Goal: Complete application form: Complete application form

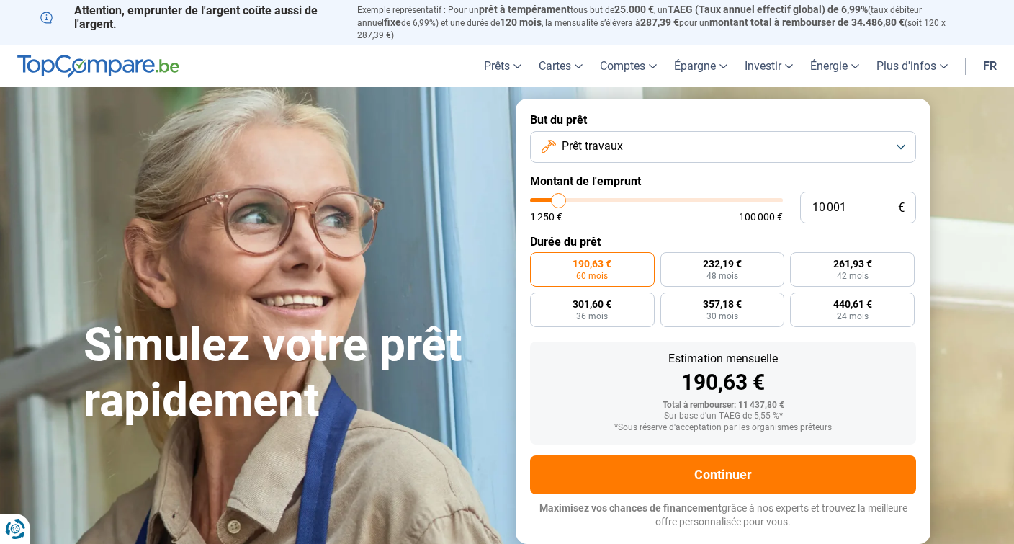
type input "10 250"
type input "10250"
type input "10 500"
type input "10500"
type input "10 750"
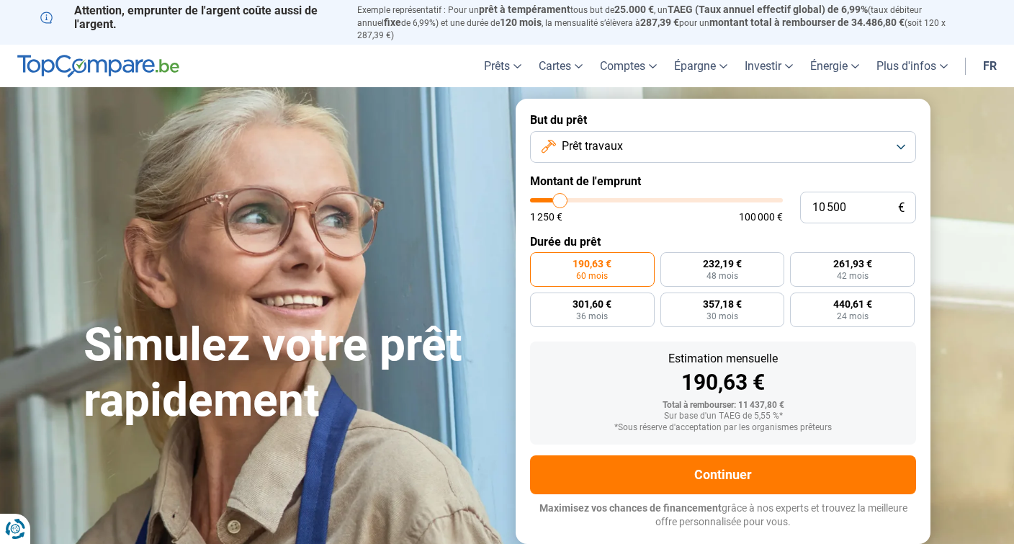
type input "10750"
type input "11 000"
type input "11000"
type input "11 250"
type input "11250"
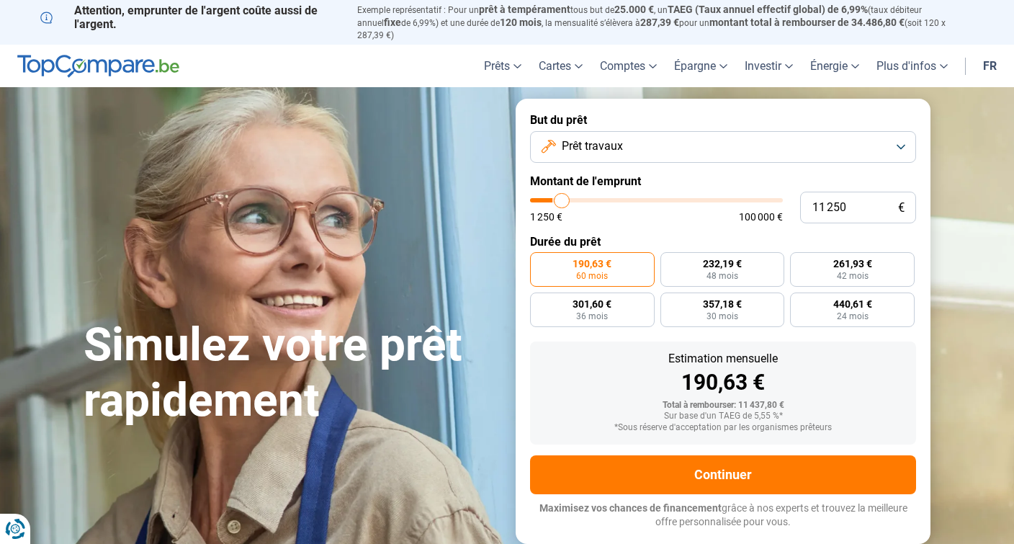
type input "11 750"
type input "11750"
type input "12 000"
type input "12000"
type input "12 250"
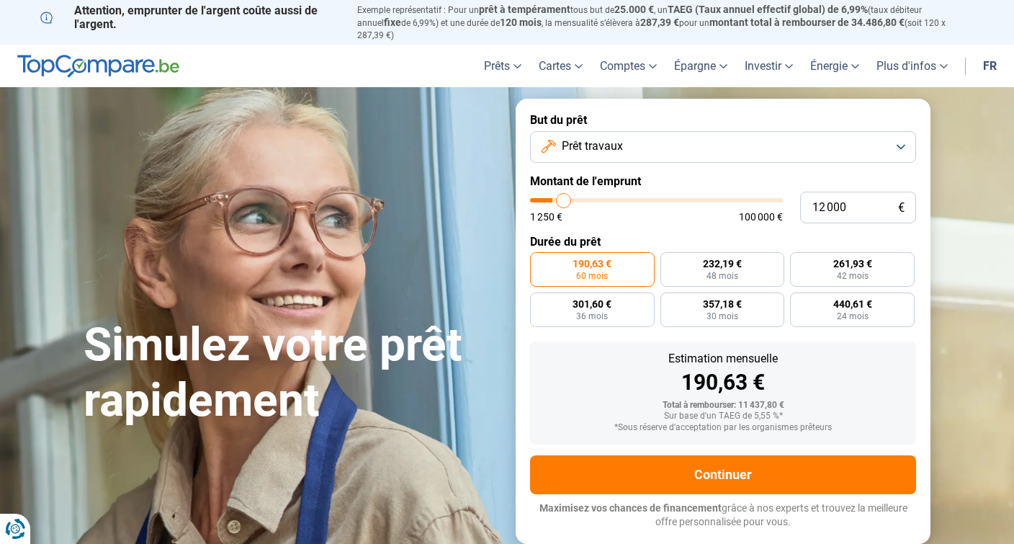
type input "12250"
type input "12 500"
type input "12500"
type input "12 750"
type input "12750"
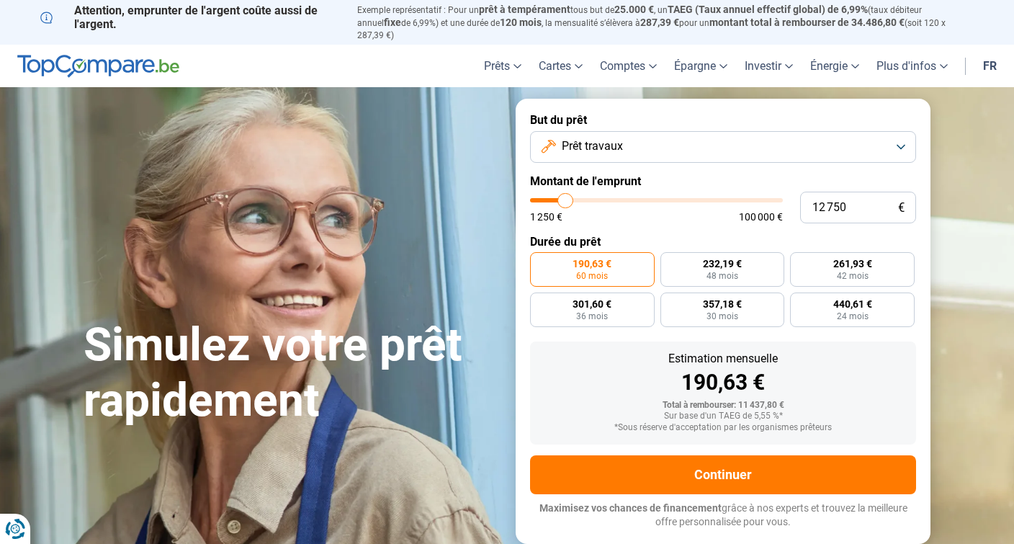
type input "13 250"
type input "13250"
type input "13 500"
type input "13500"
type input "13 750"
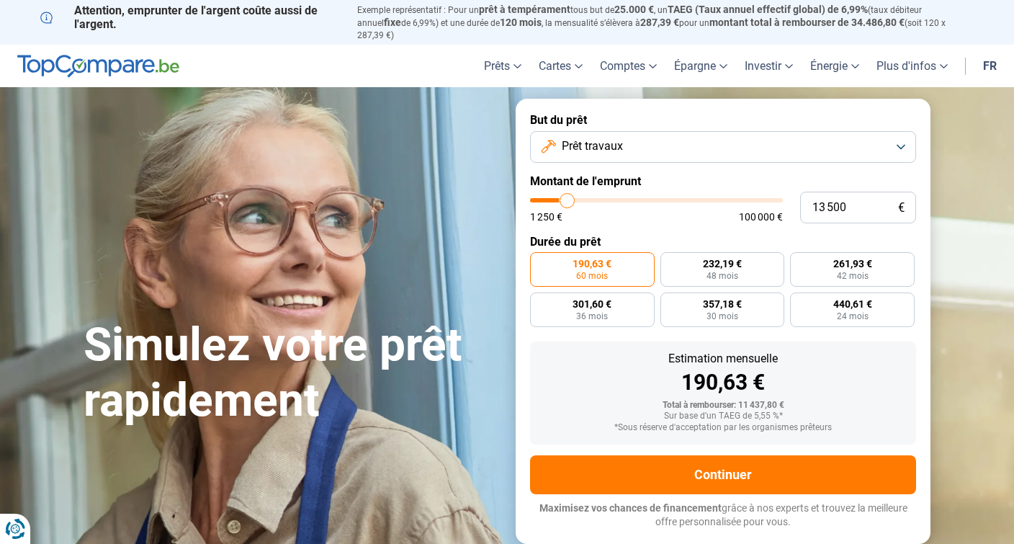
type input "13750"
type input "14 000"
type input "14000"
type input "14 250"
type input "14250"
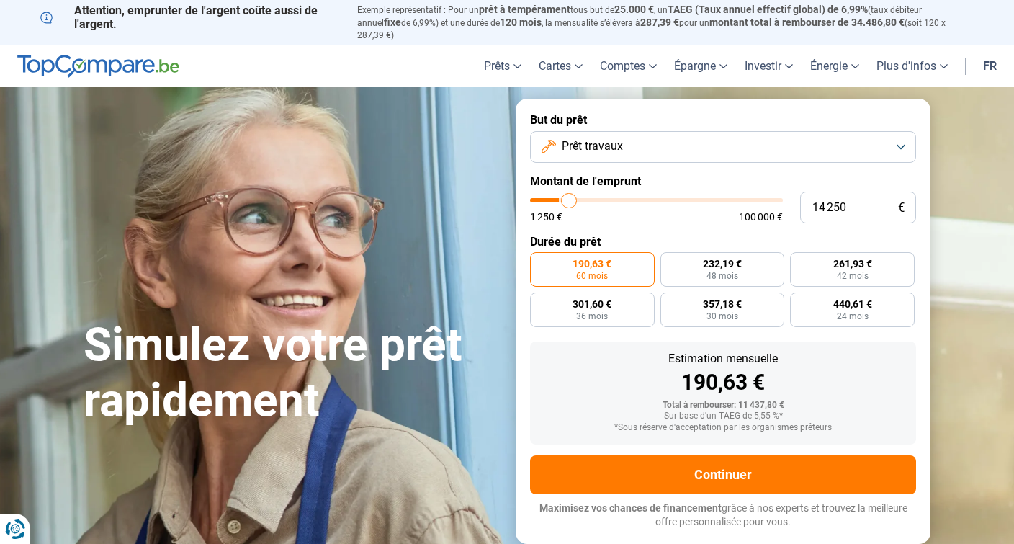
type input "14 750"
type input "14750"
type input "15 000"
type input "15000"
type input "15 250"
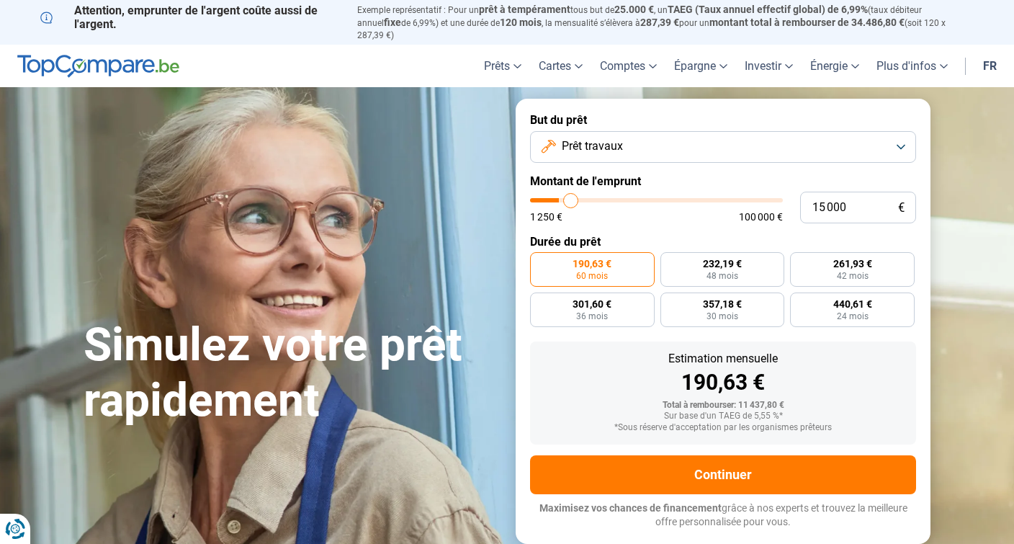
type input "15250"
type input "15 500"
type input "15500"
type input "15 750"
type input "15750"
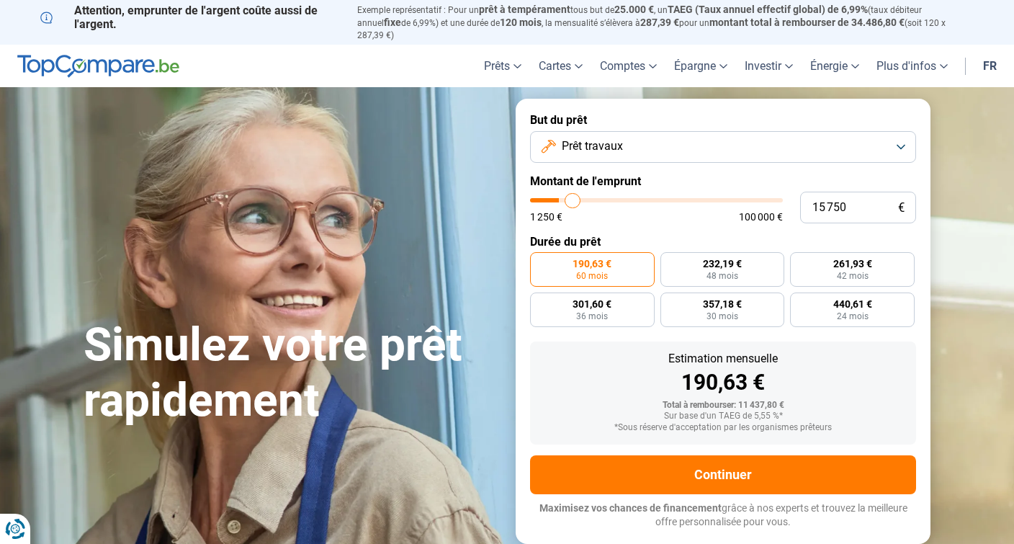
type input "16 250"
type input "16250"
type input "16 500"
type input "16500"
type input "16 750"
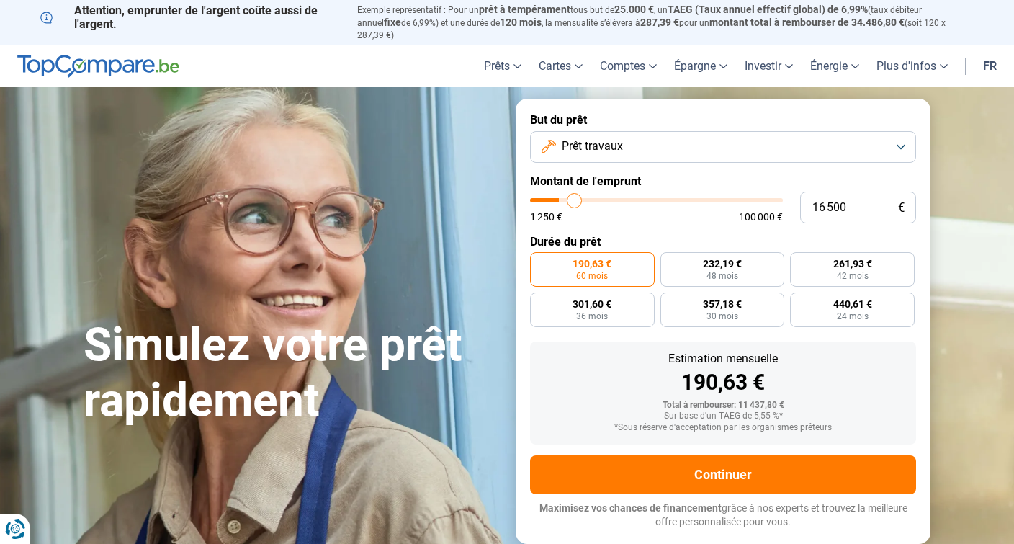
type input "16750"
type input "17 000"
type input "17000"
type input "17 250"
type input "17250"
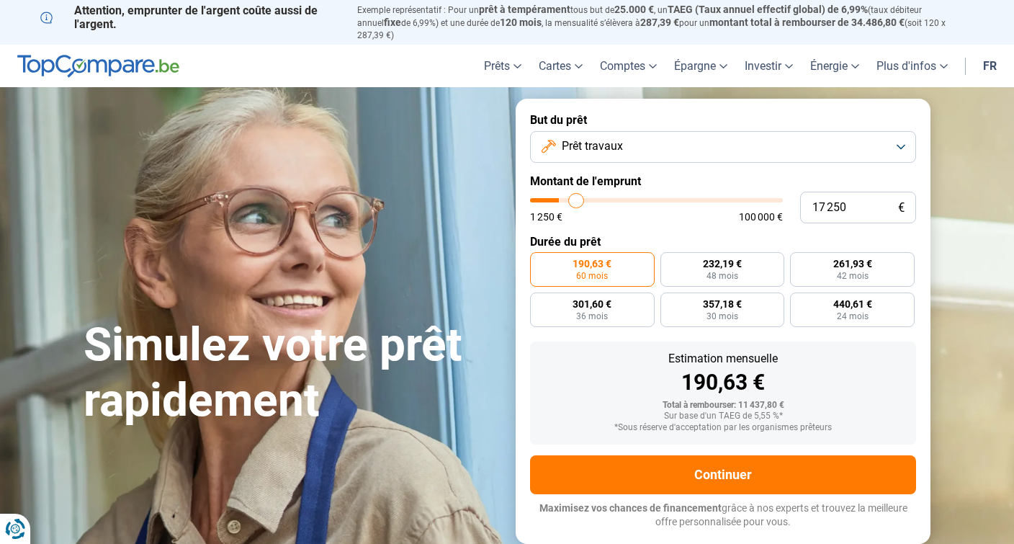
type input "18 000"
type input "18000"
type input "18 250"
type input "18250"
type input "18 500"
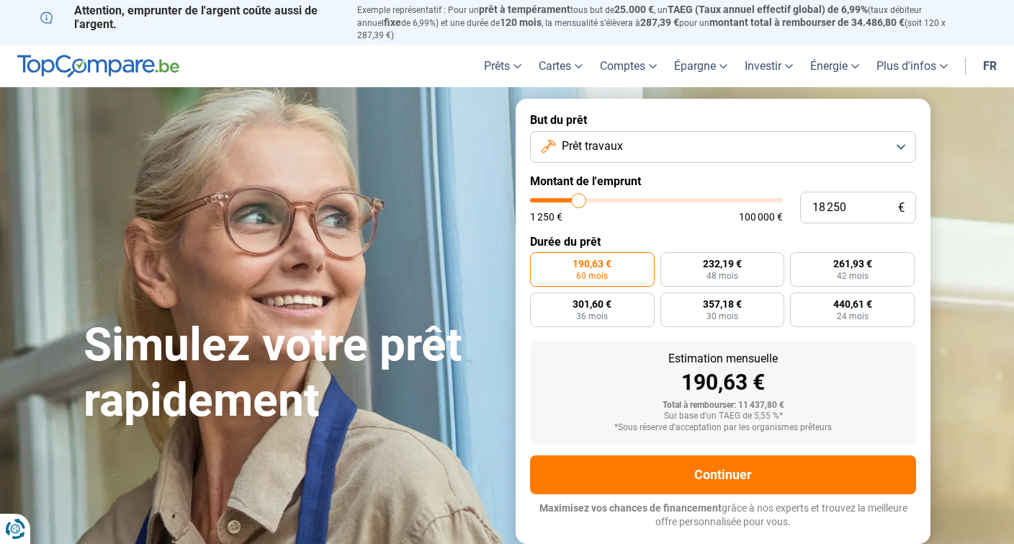
type input "18500"
type input "18 750"
type input "18750"
type input "19 250"
type input "19250"
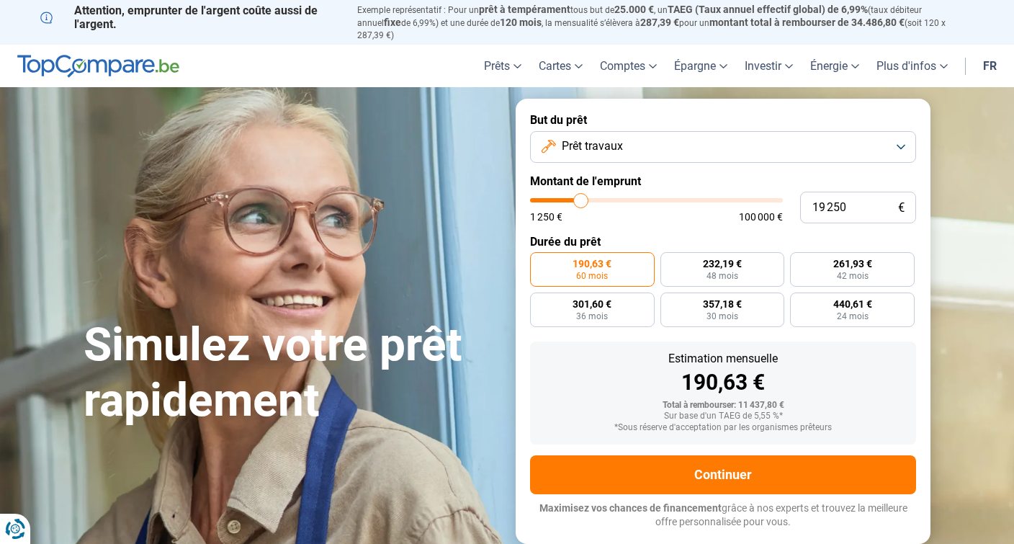
type input "19 500"
type input "19500"
type input "19 750"
type input "19750"
type input "20 000"
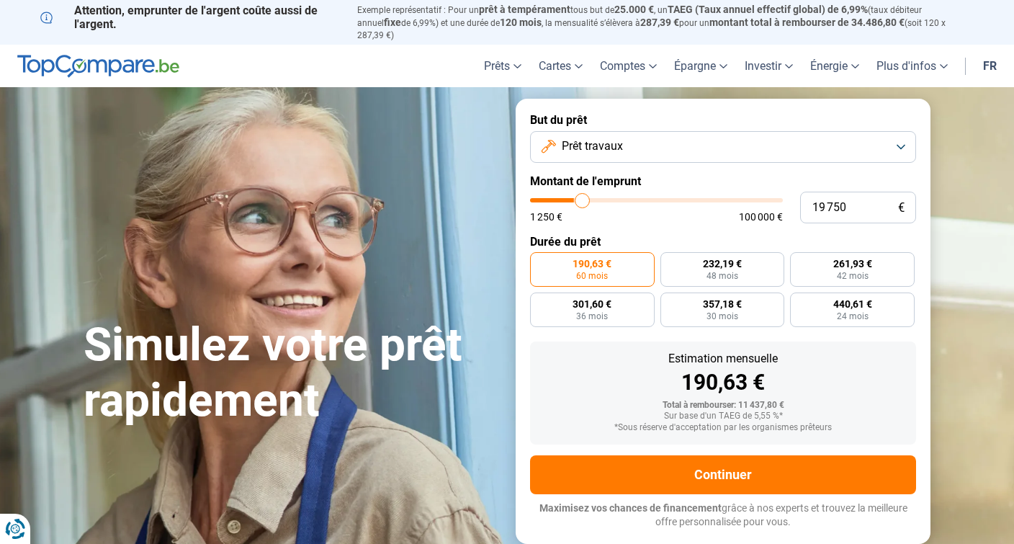
type input "20000"
type input "20 500"
type input "20500"
type input "20 750"
type input "20750"
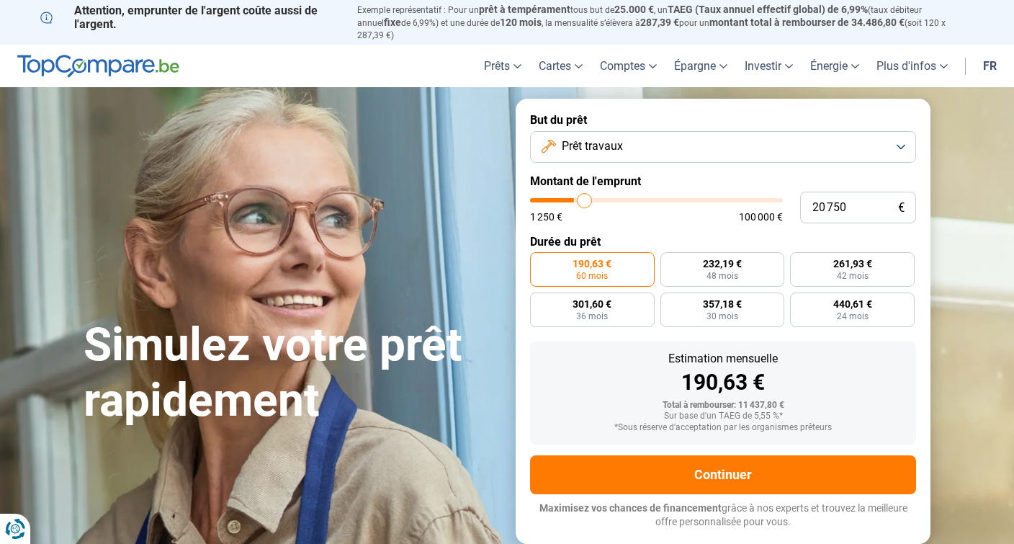
type input "21 000"
type input "21000"
type input "21 250"
type input "21250"
type input "21 500"
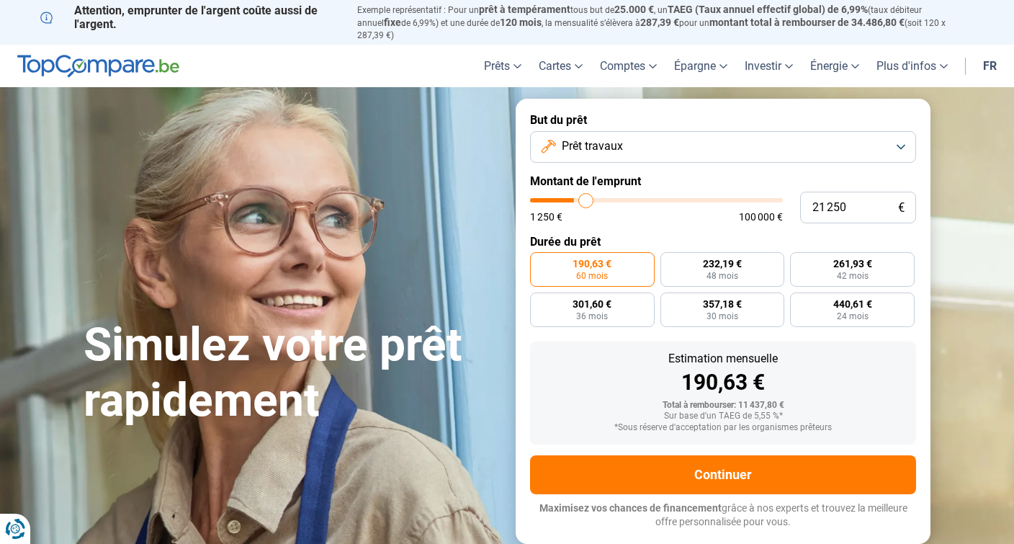
type input "21500"
type input "22 000"
type input "22000"
type input "22 250"
type input "22250"
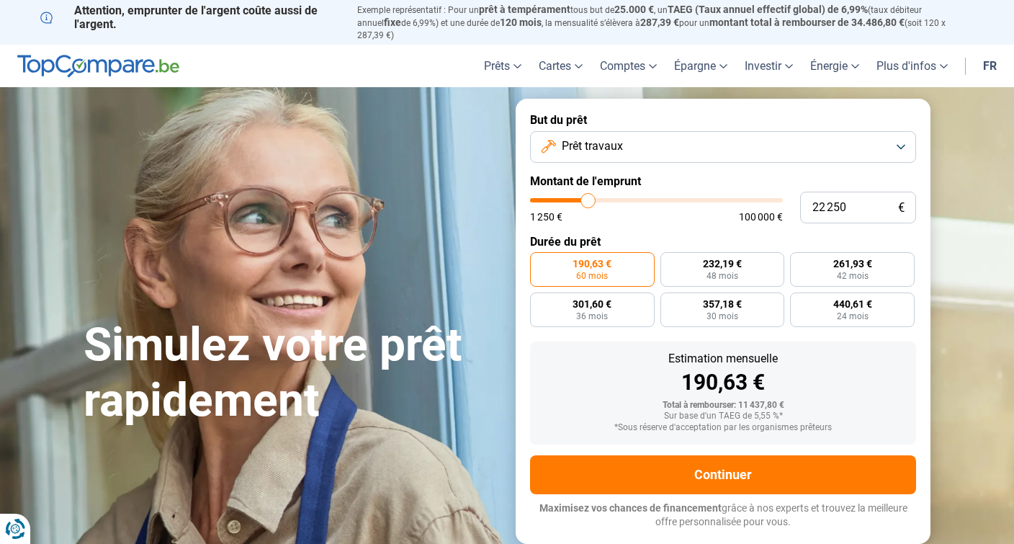
type input "22 500"
type input "22500"
type input "22 750"
type input "22750"
type input "23 000"
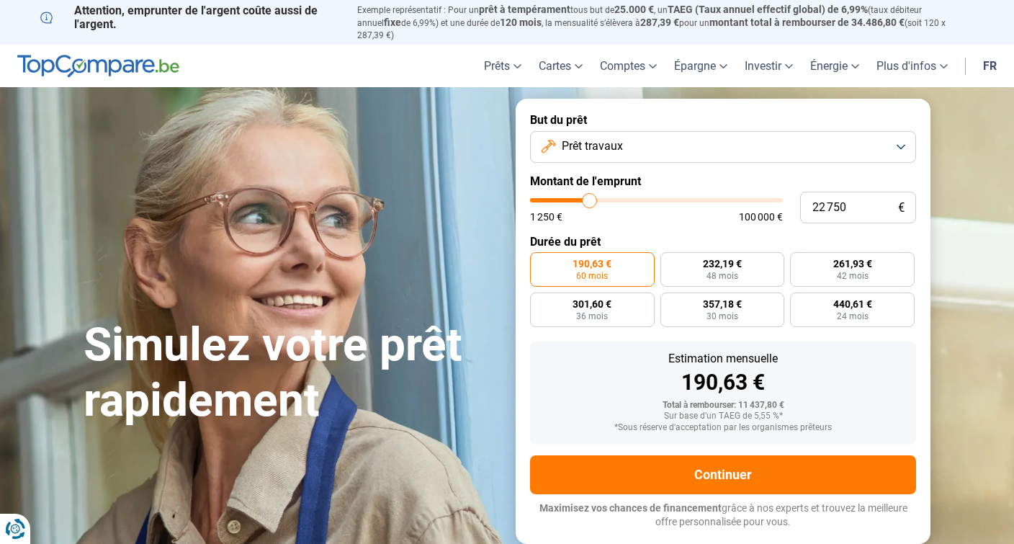
type input "23000"
type input "23 500"
type input "23500"
type input "23 750"
type input "23750"
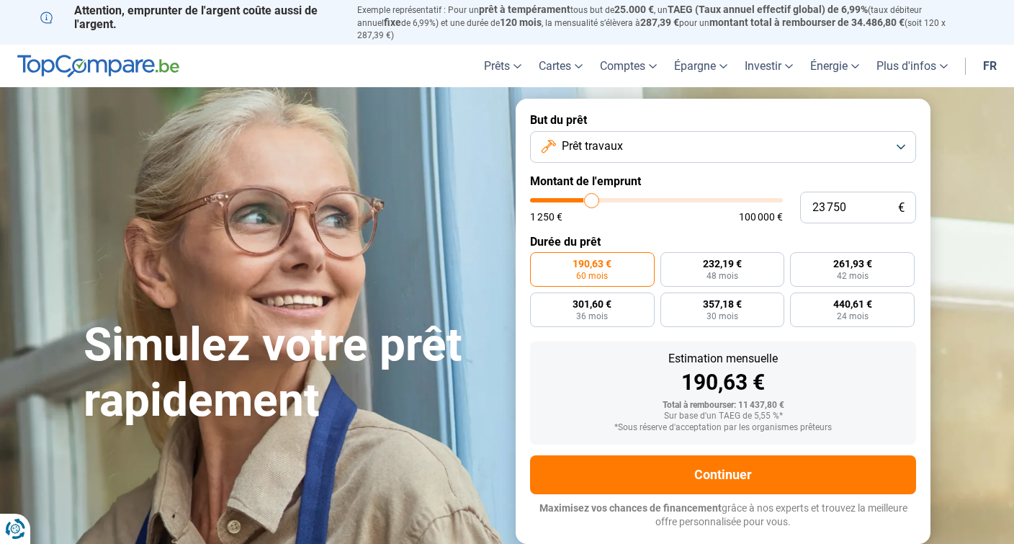
type input "24 000"
type input "24000"
type input "24 250"
type input "24250"
type input "24 500"
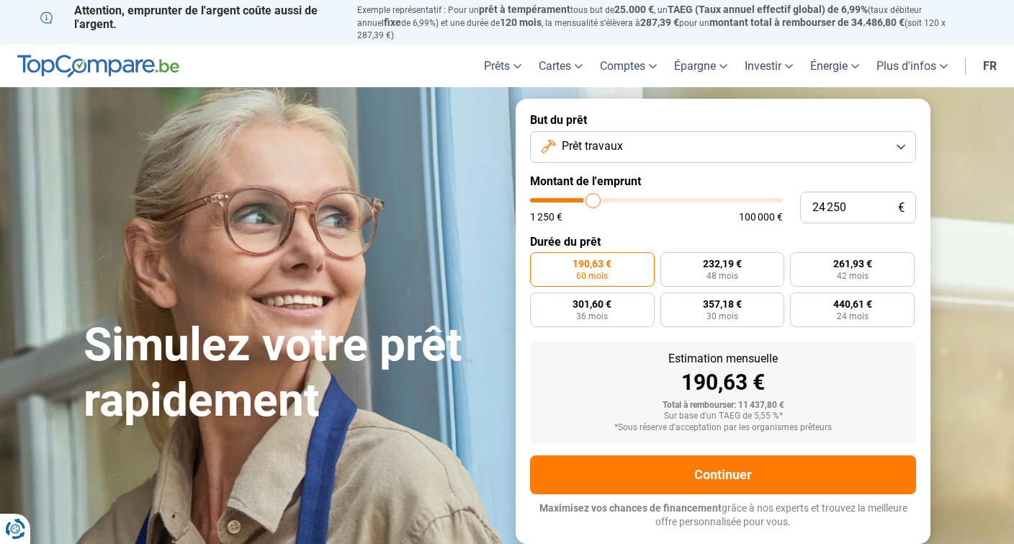
type input "24500"
type input "25 000"
type input "25000"
type input "25 250"
type input "25250"
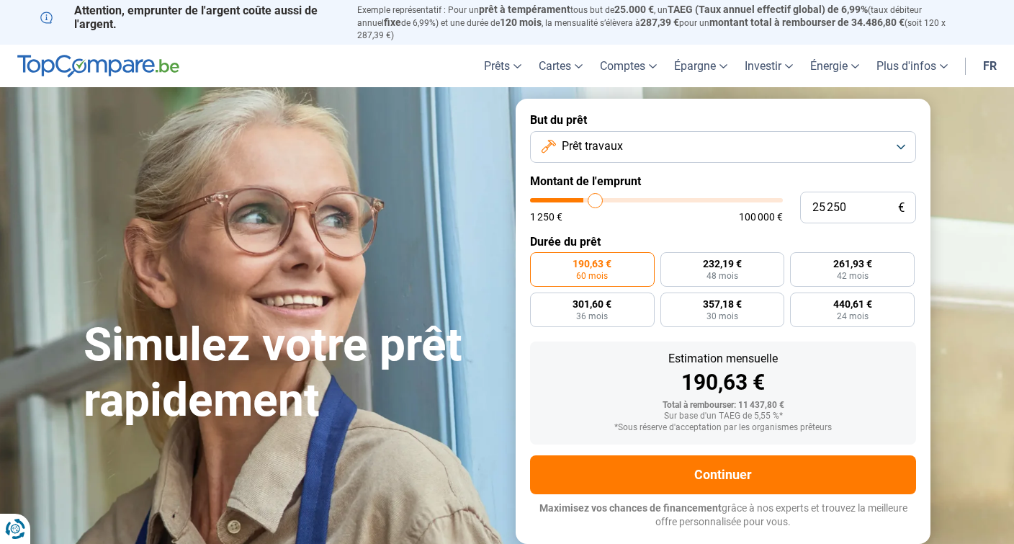
type input "25 500"
type input "25500"
type input "25 750"
type input "25750"
type input "26 000"
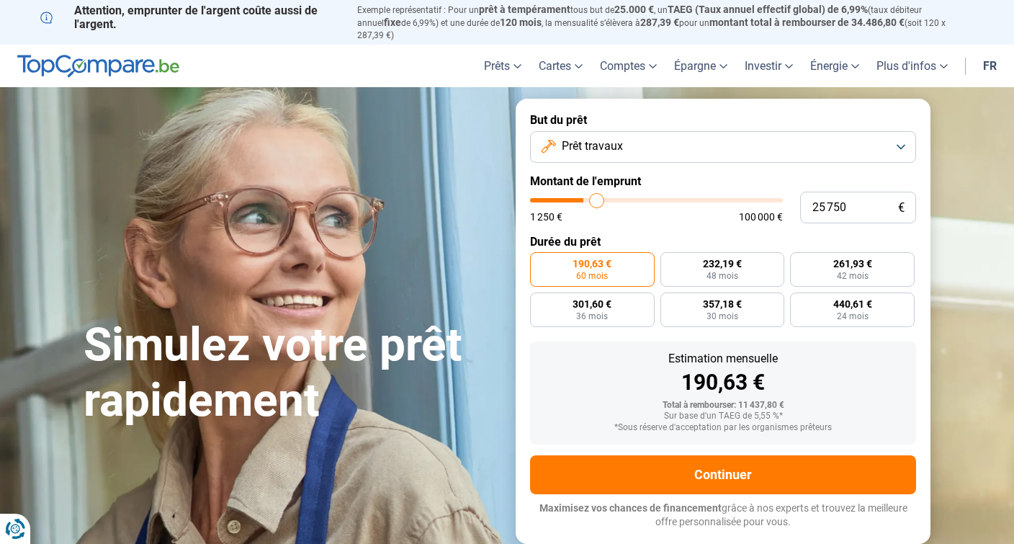
type input "26000"
type input "26 500"
type input "26500"
type input "26 750"
type input "26750"
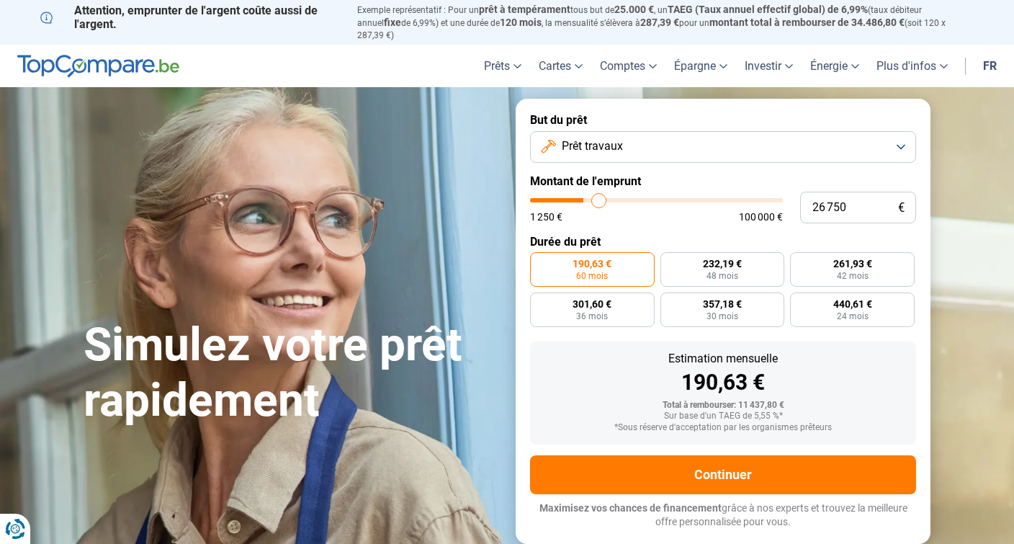
type input "27 000"
type input "27000"
type input "27 250"
type input "27250"
type input "27 500"
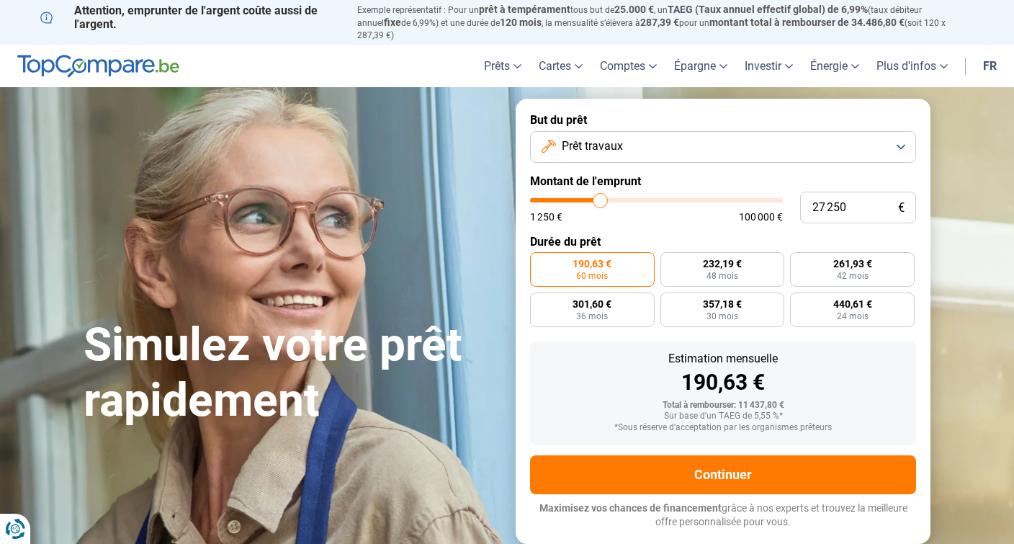
type input "27500"
type input "28 000"
type input "28000"
type input "28 250"
type input "28250"
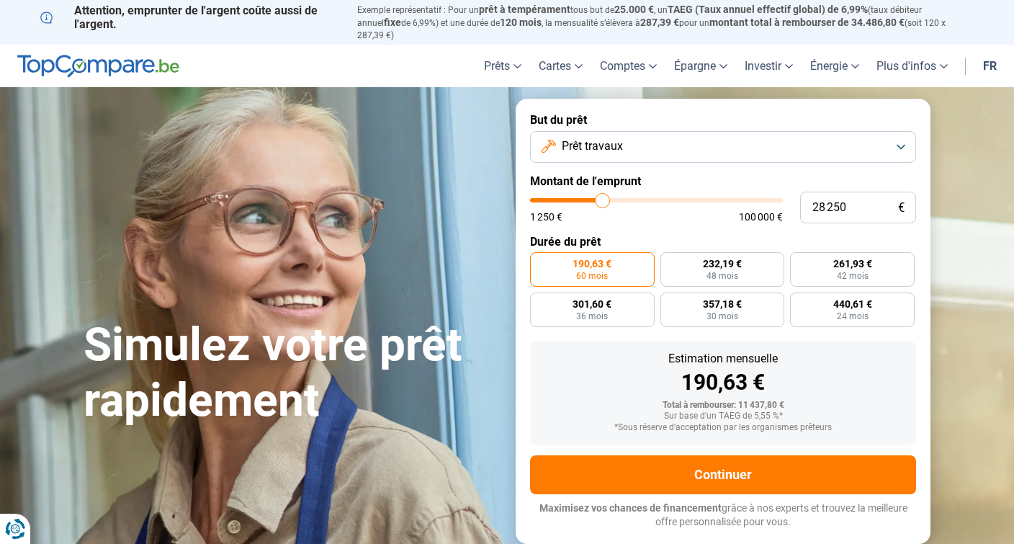
type input "28 500"
type input "28500"
type input "28 750"
type input "28750"
type input "29 000"
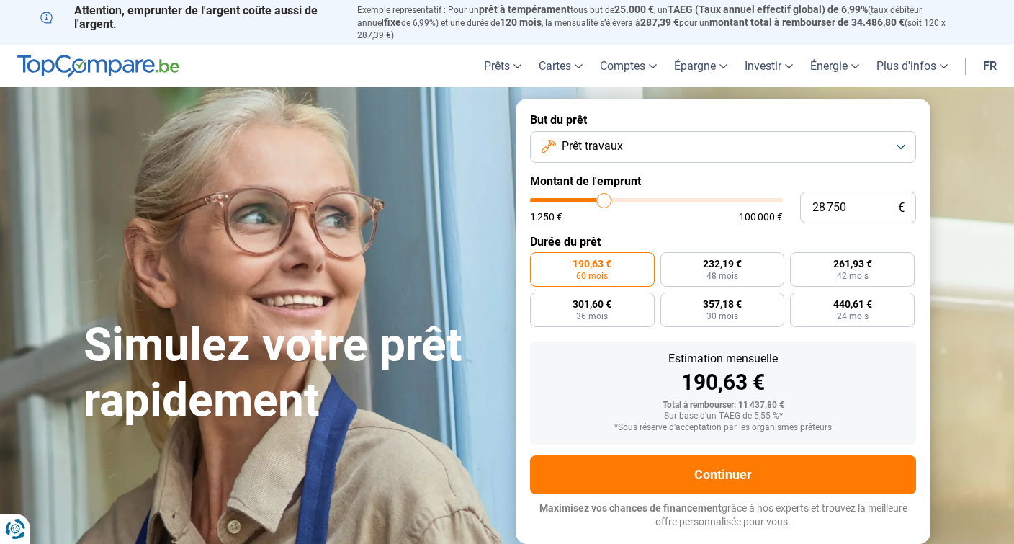
type input "29000"
type input "29 500"
type input "29500"
type input "29 750"
type input "29750"
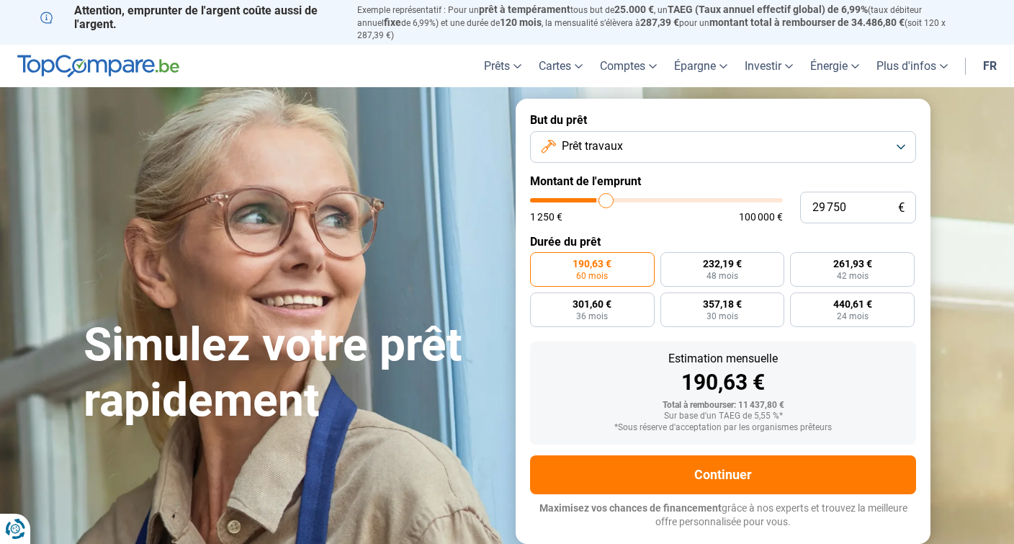
type input "30 000"
type input "30000"
type input "30 250"
type input "30250"
type input "30 500"
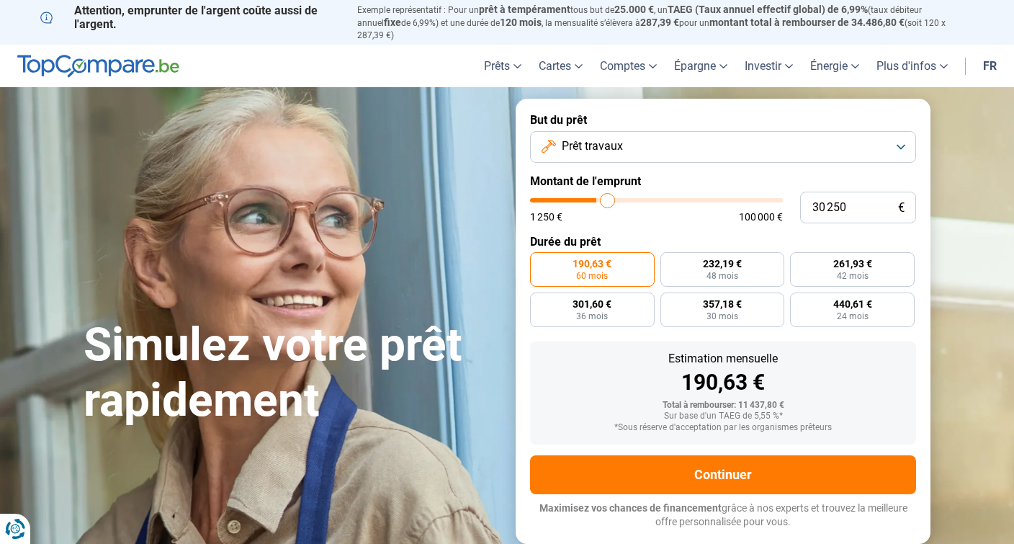
type input "30500"
type input "31 000"
type input "31000"
type input "31 250"
type input "31250"
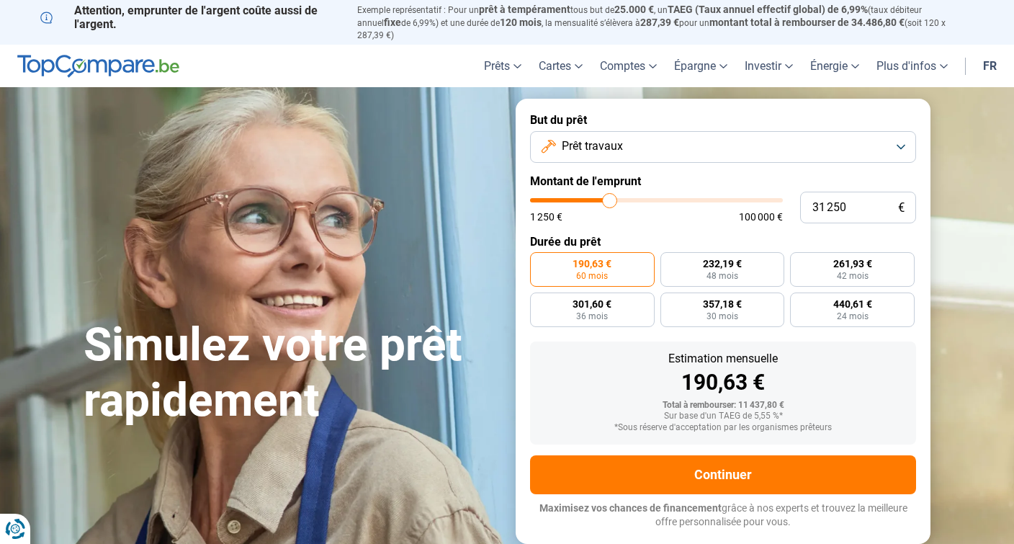
type input "31 500"
type input "31500"
type input "31 750"
type input "31750"
type input "32 000"
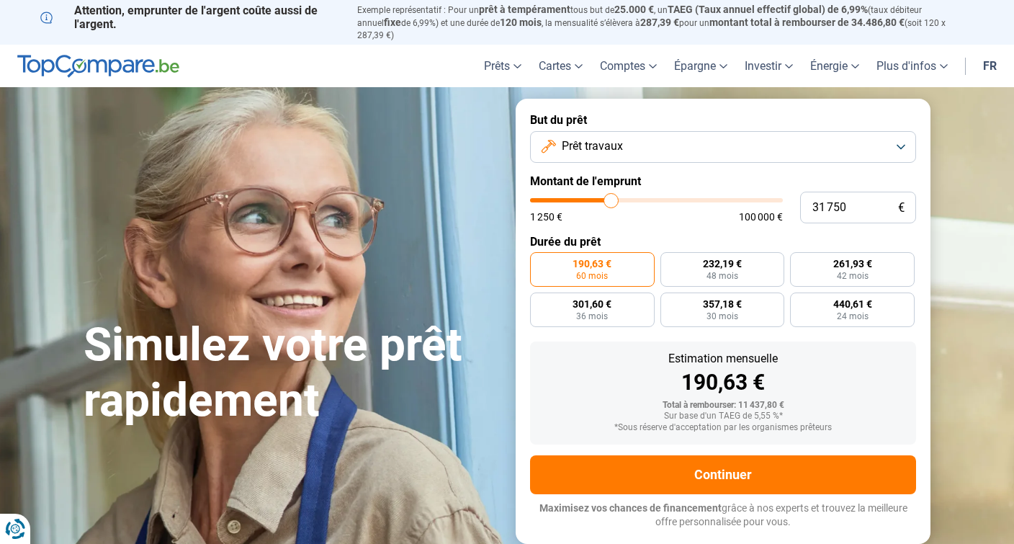
type input "32000"
type input "32 500"
type input "32500"
type input "32 750"
type input "32750"
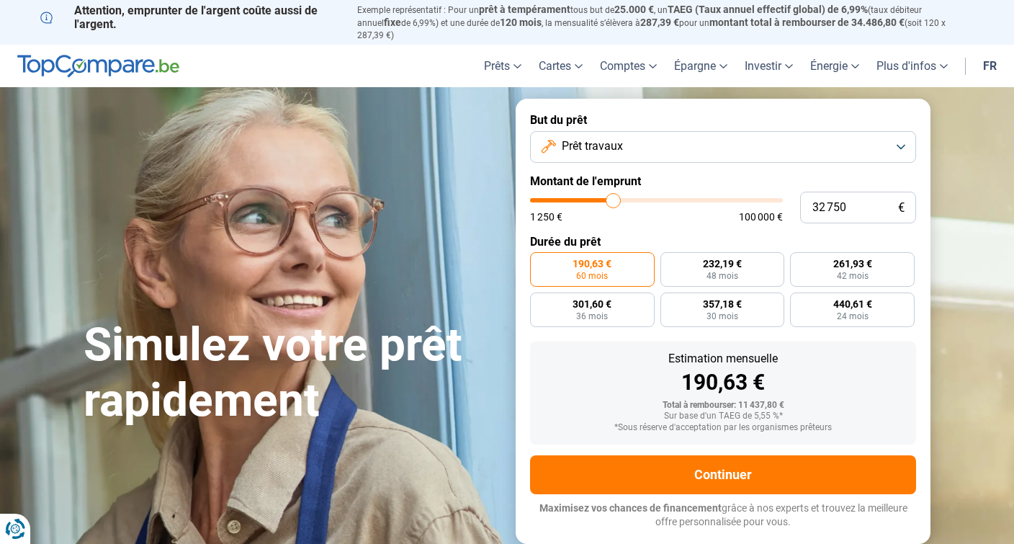
type input "33 000"
type input "33000"
type input "33 250"
type input "33250"
type input "33 500"
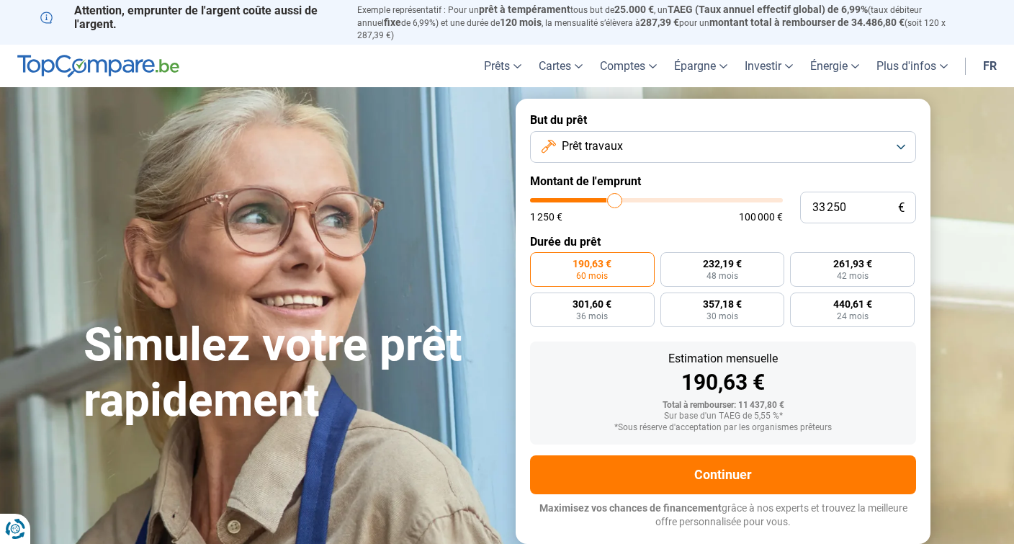
type input "33500"
type input "34 000"
type input "34000"
type input "34 250"
type input "34250"
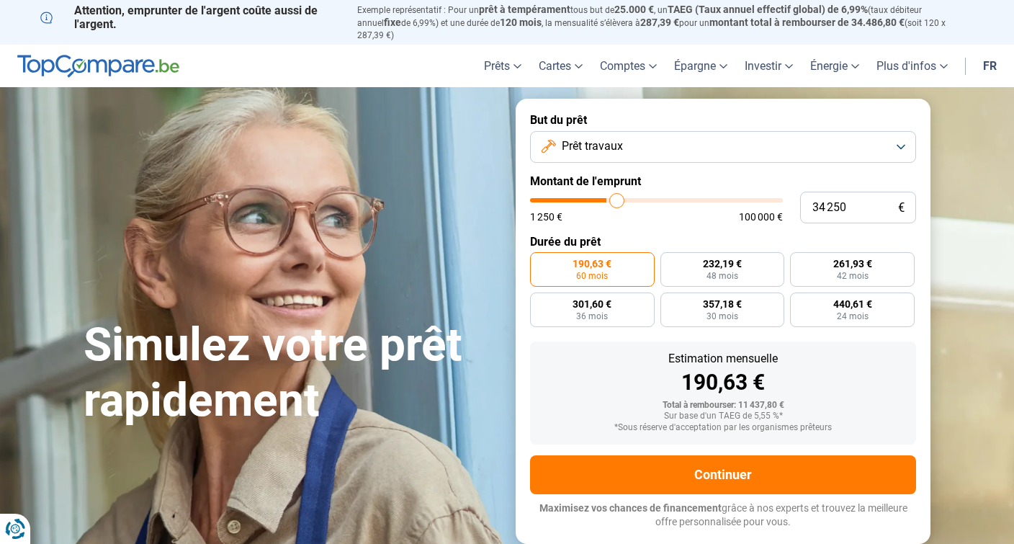
type input "34 500"
type input "34500"
type input "34 750"
type input "34750"
type input "35 000"
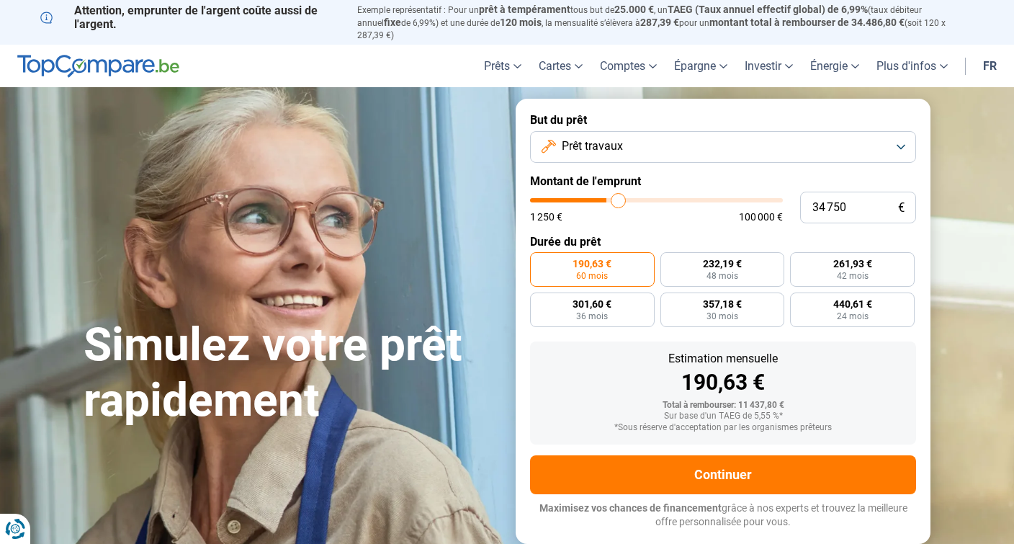
type input "35000"
type input "35 500"
type input "35500"
type input "35 750"
type input "35750"
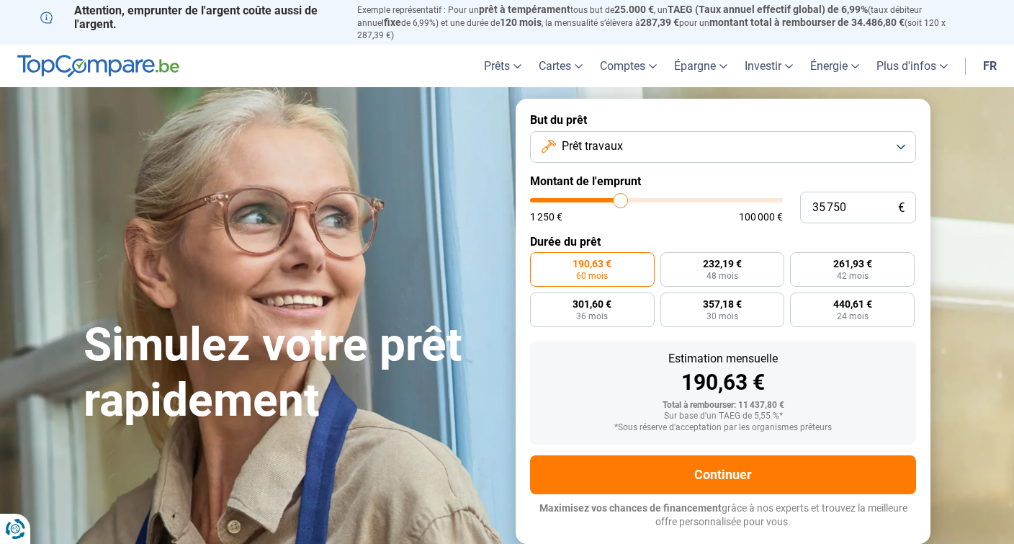
type input "36 000"
type input "36000"
type input "36 250"
type input "36250"
type input "36 500"
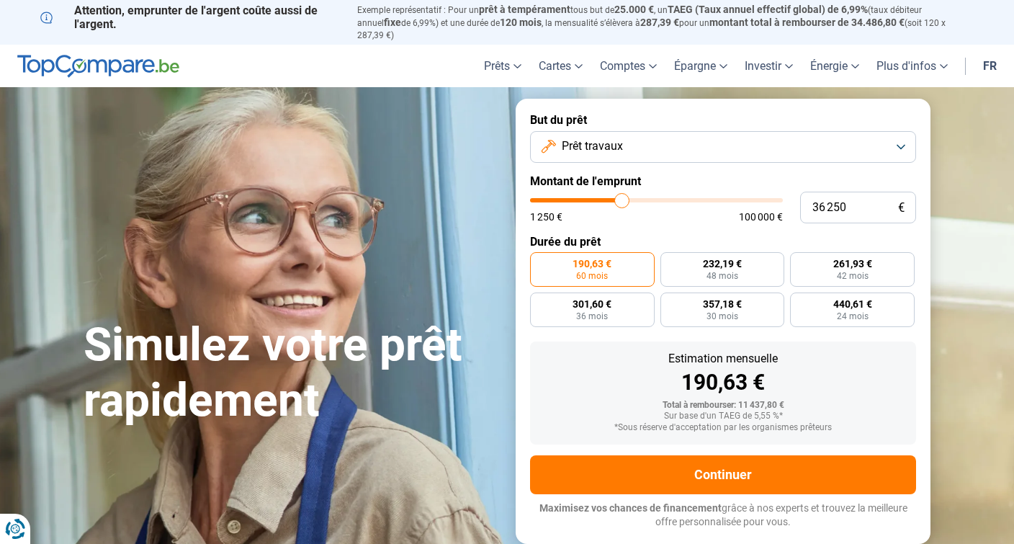
type input "36500"
type input "37 000"
type input "37000"
type input "37 250"
type input "37250"
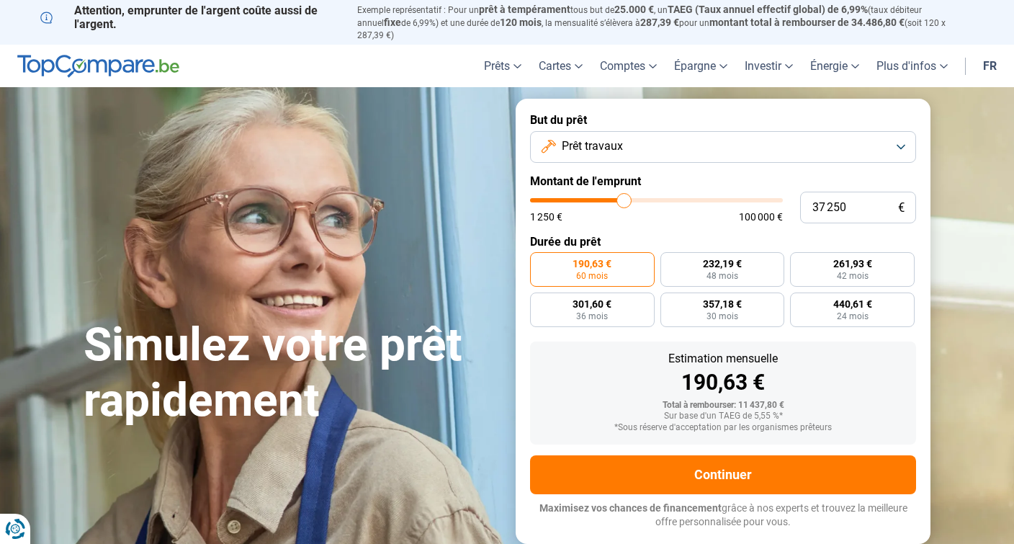
type input "37 500"
type input "37500"
type input "37 750"
type input "37750"
type input "38 000"
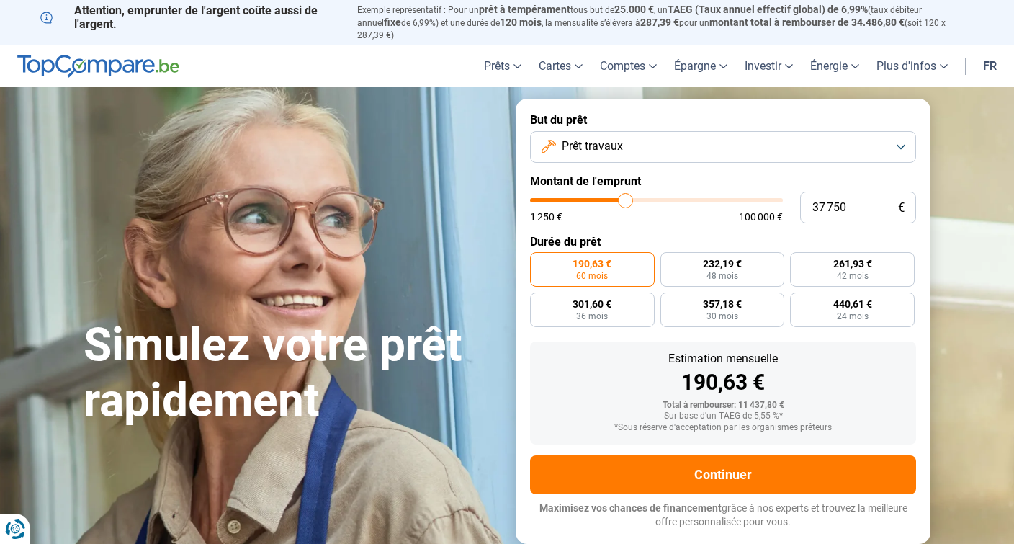
type input "38000"
type input "38 500"
type input "38500"
type input "38 750"
type input "38750"
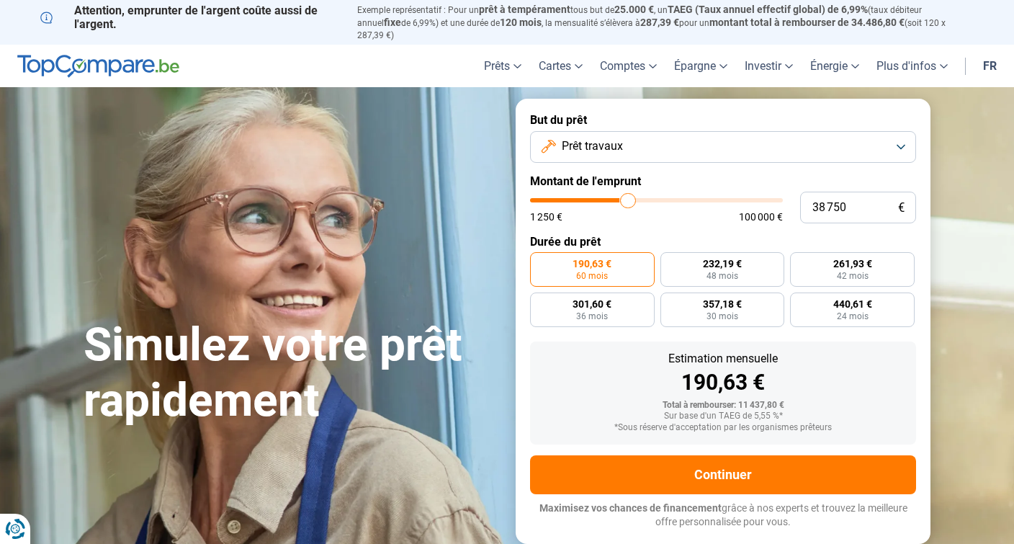
type input "39 000"
type input "39000"
type input "39 250"
type input "39250"
type input "39 500"
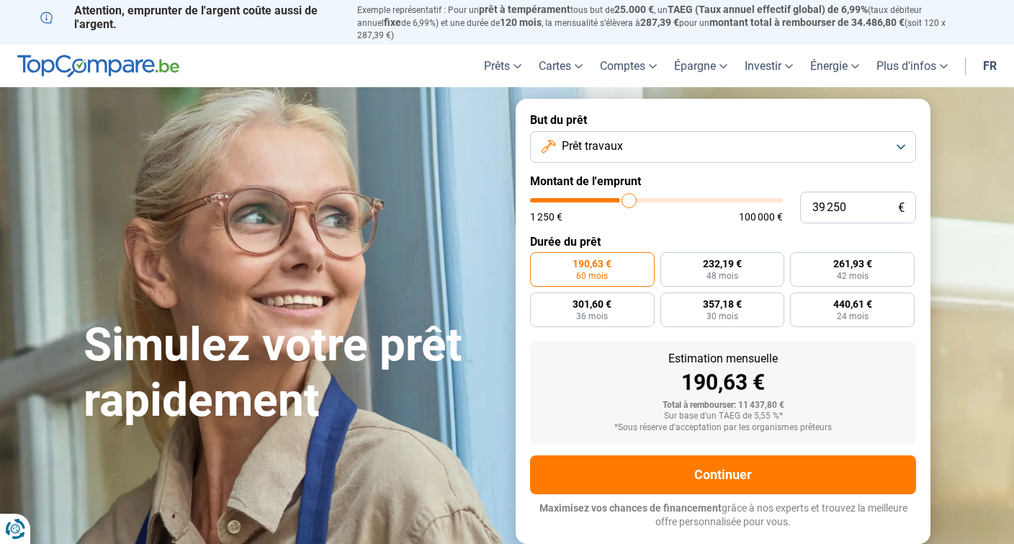
type input "39500"
type input "40 000"
type input "40000"
type input "40 250"
type input "40250"
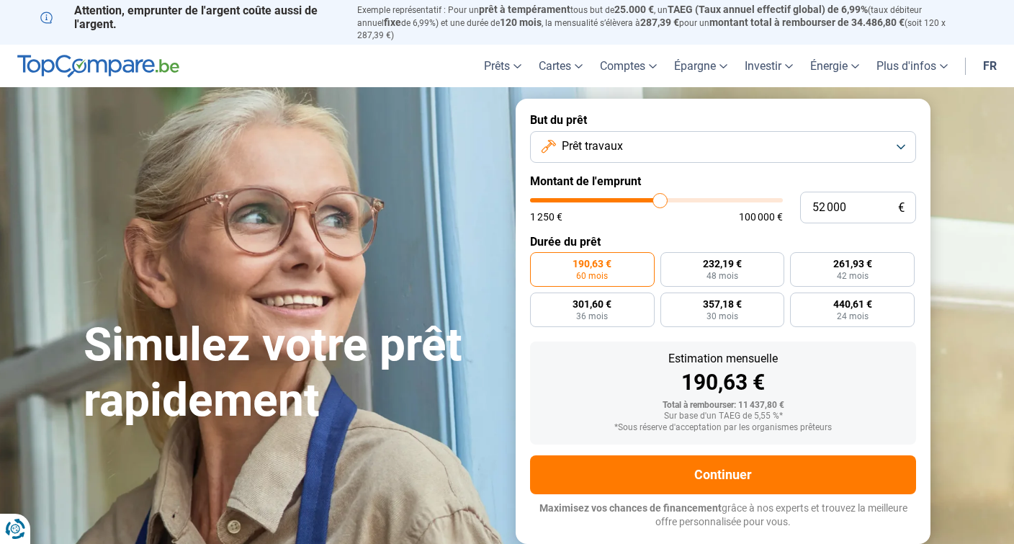
drag, startPoint x: 560, startPoint y: 187, endPoint x: 660, endPoint y: 189, distance: 100.1
click at [660, 198] on input "range" at bounding box center [656, 200] width 253 height 4
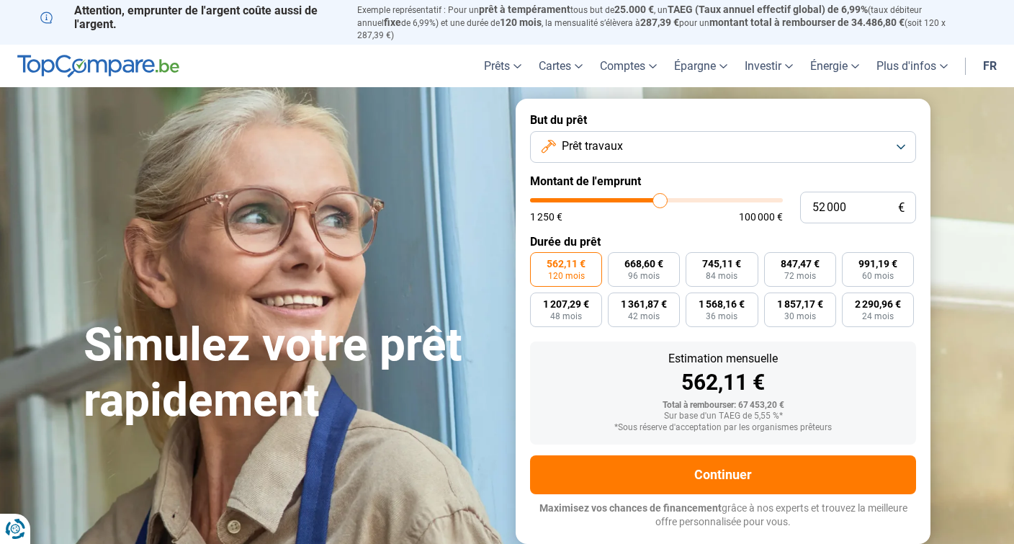
scroll to position [84, 0]
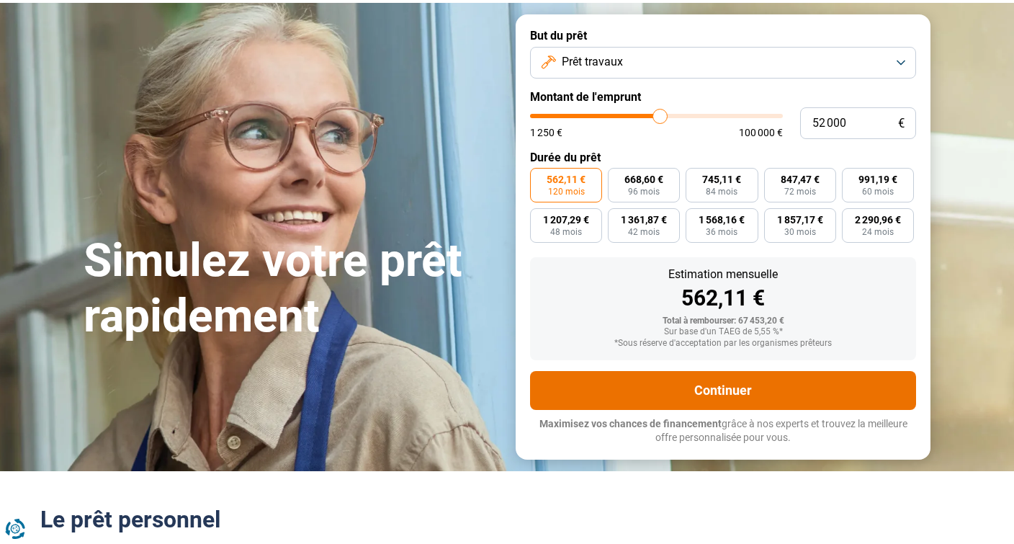
click at [719, 379] on button "Continuer" at bounding box center [723, 390] width 386 height 39
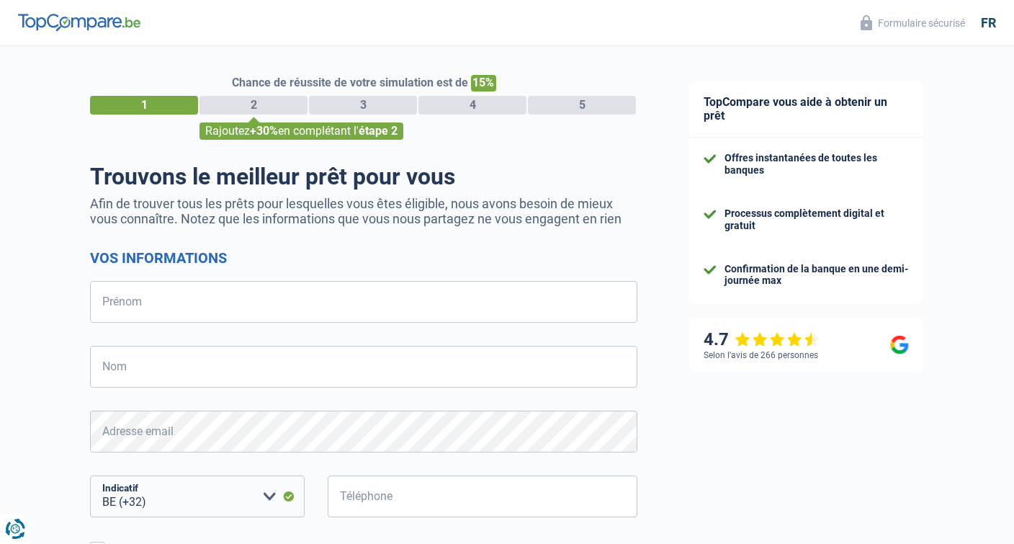
select select "32"
type input "[PERSON_NAME]"
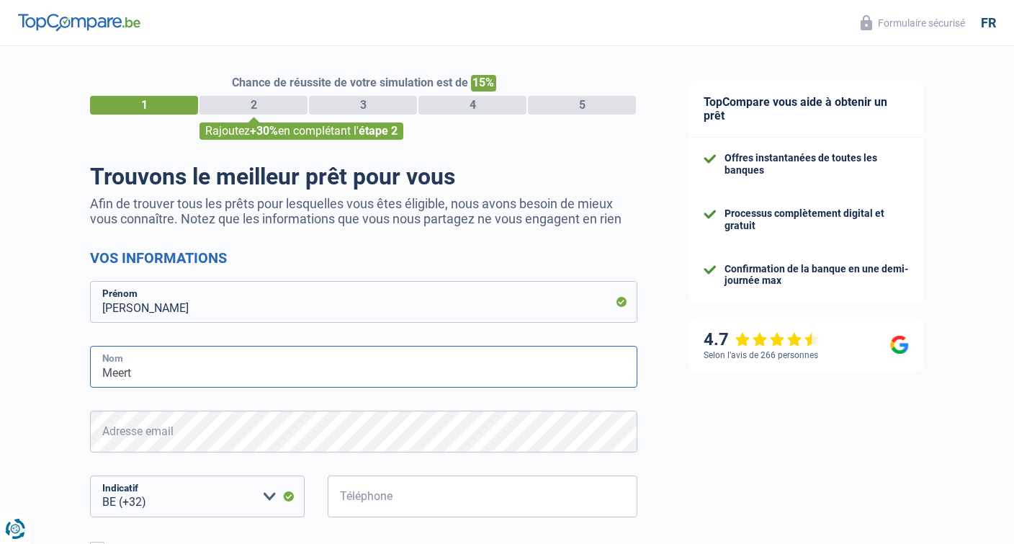
type input "Meert"
click at [162, 499] on select "BE (+32) LU (+352) Veuillez sélectionner une option" at bounding box center [197, 496] width 215 height 42
